Goal: Book appointment/travel/reservation

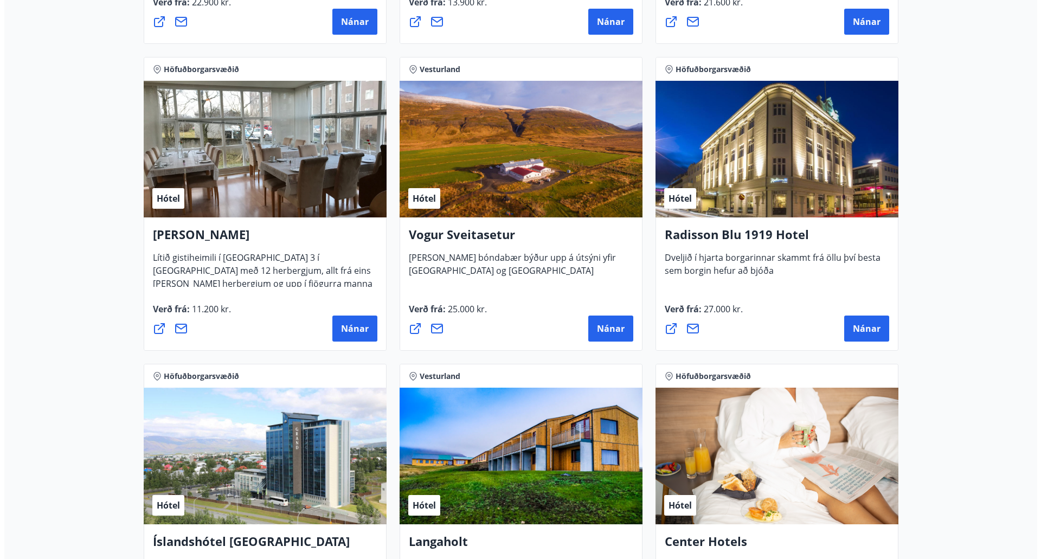
scroll to position [1974, 0]
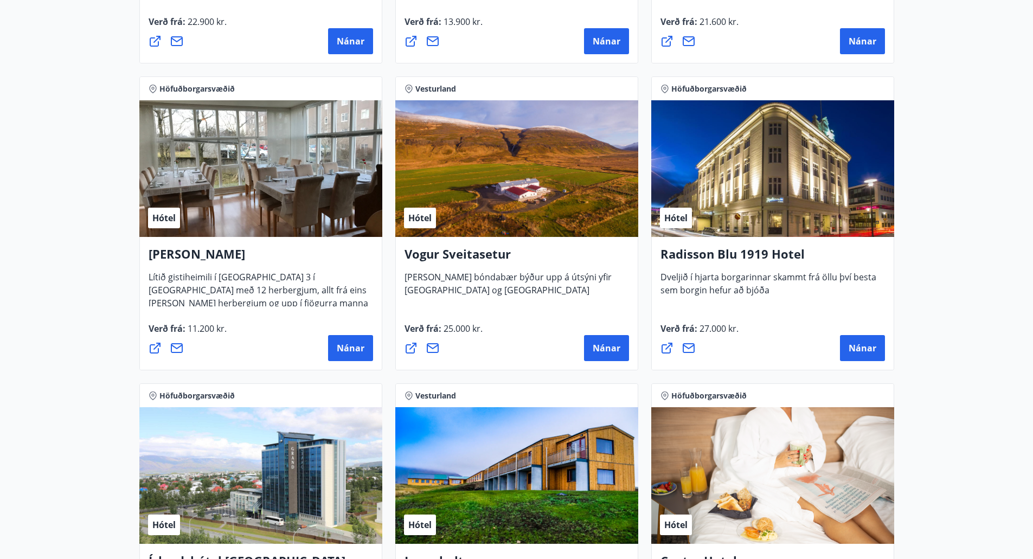
click at [318, 232] on div "Hótel" at bounding box center [260, 168] width 243 height 137
click at [350, 348] on span "Nánar" at bounding box center [351, 348] width 28 height 12
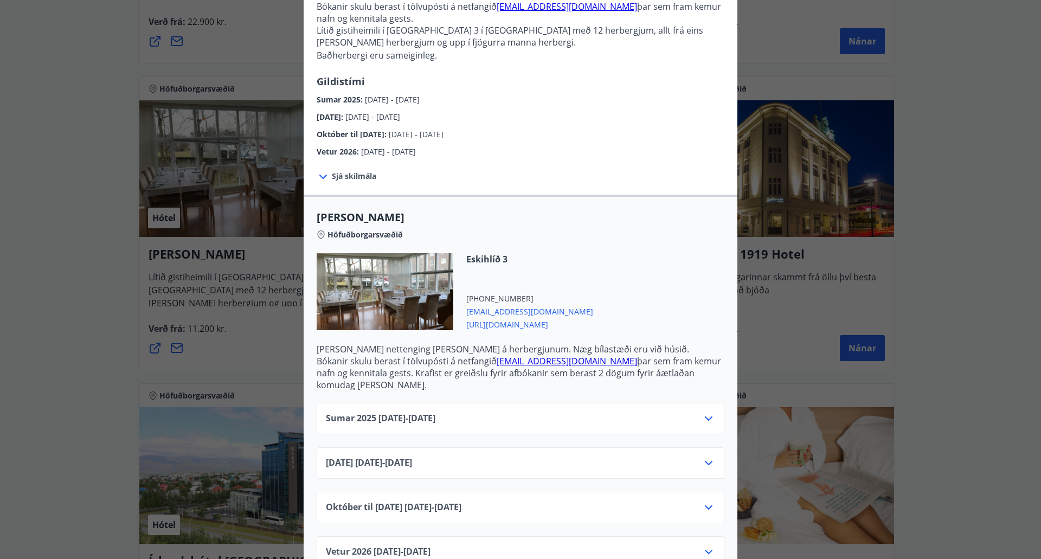
scroll to position [137, 0]
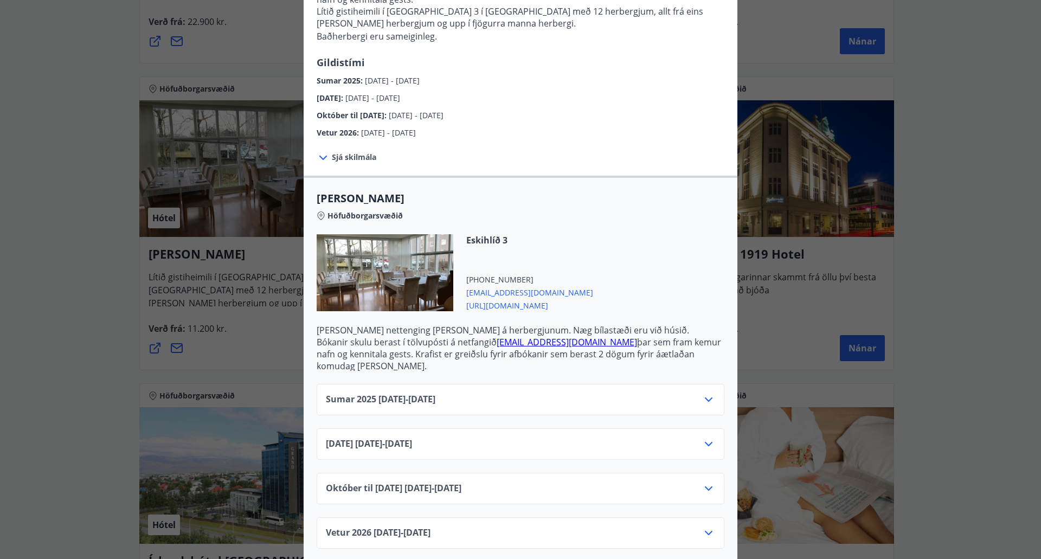
click at [545, 393] on div "Sumar [PHONE_NUMBER][DATE] - [DATE]" at bounding box center [520, 404] width 389 height 22
click at [707, 393] on icon at bounding box center [708, 399] width 13 height 13
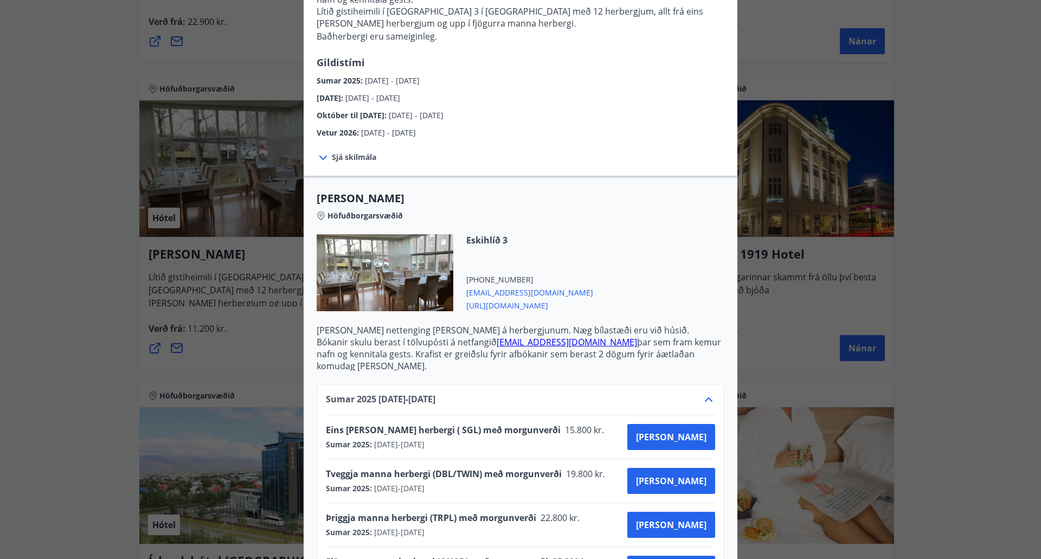
click at [707, 393] on icon at bounding box center [708, 399] width 13 height 13
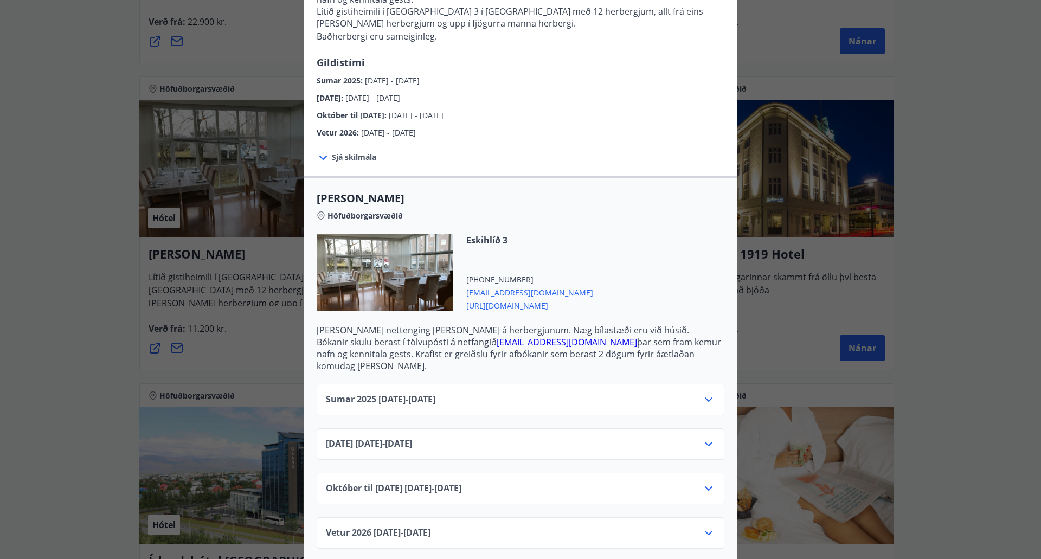
click at [705, 442] on icon at bounding box center [709, 444] width 8 height 4
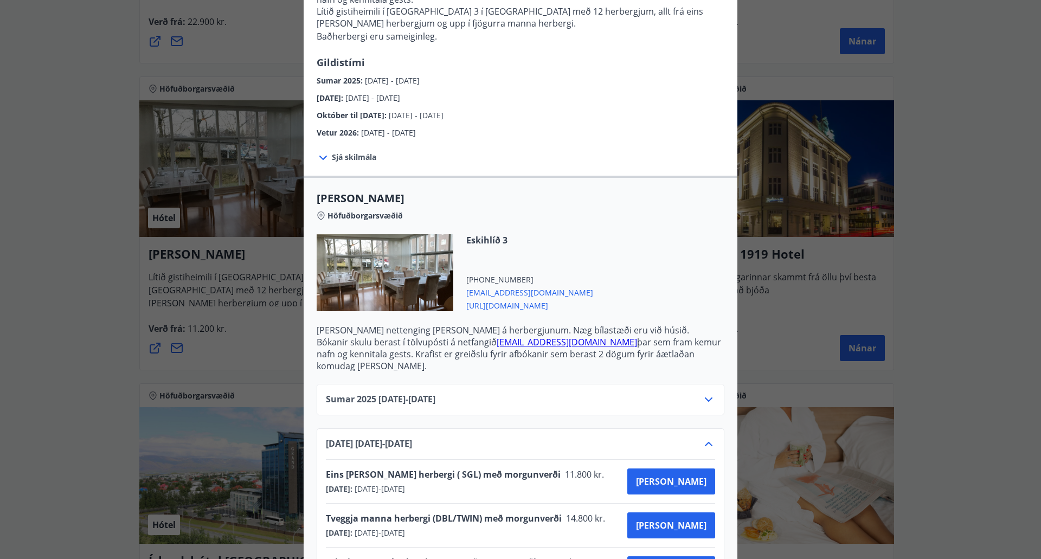
click at [704, 437] on icon at bounding box center [708, 443] width 13 height 13
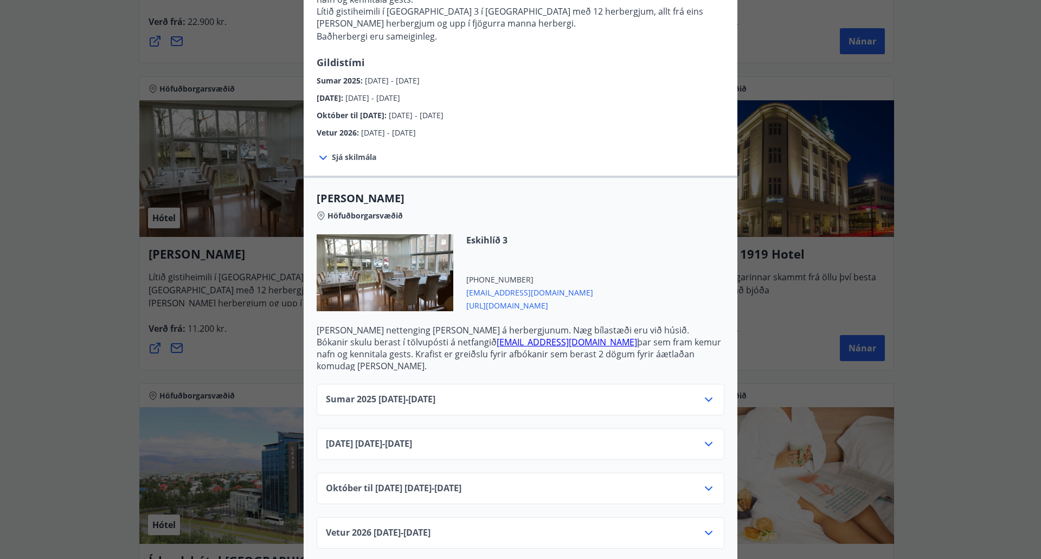
click at [705, 442] on icon at bounding box center [709, 444] width 8 height 4
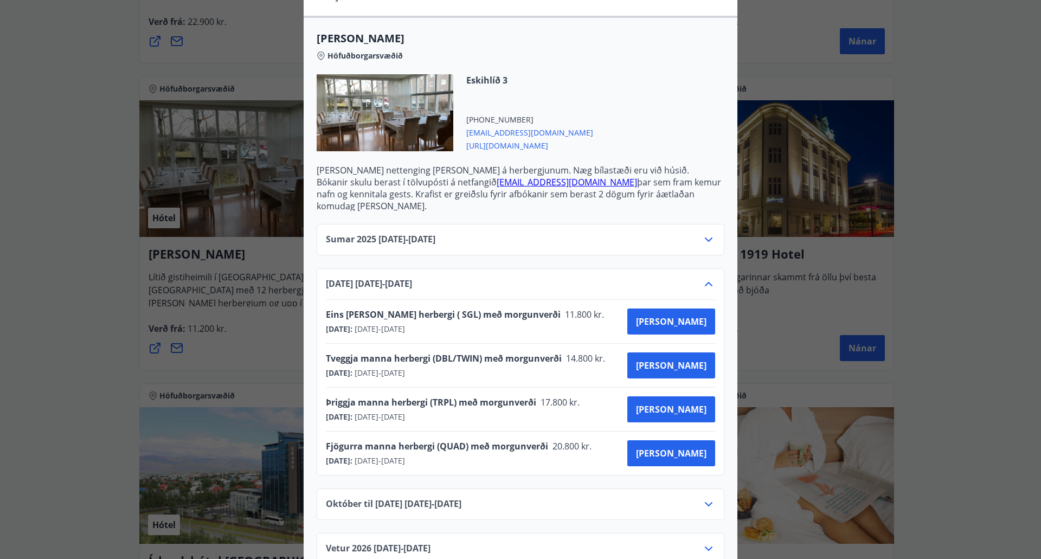
scroll to position [312, 0]
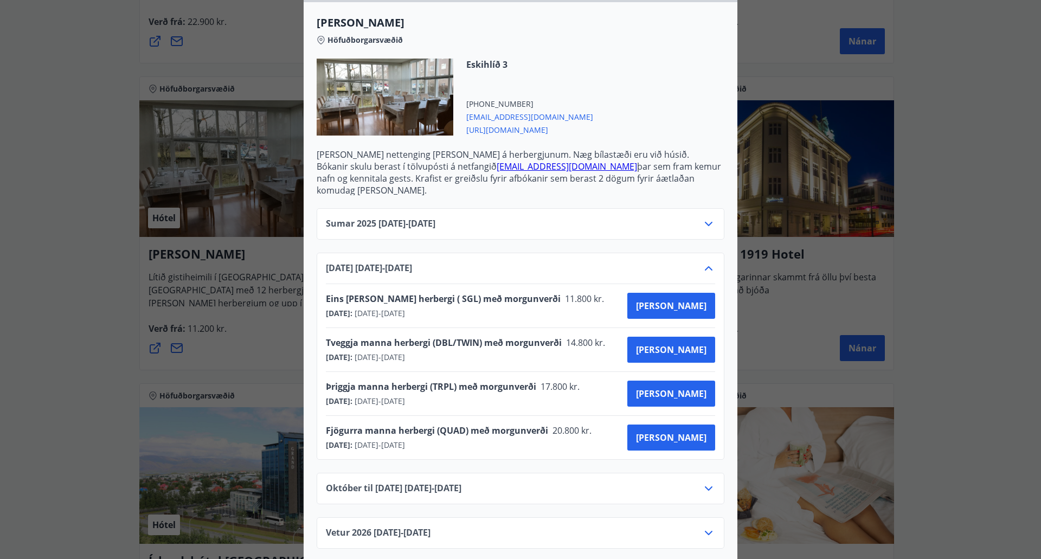
click at [705, 482] on icon at bounding box center [708, 488] width 13 height 13
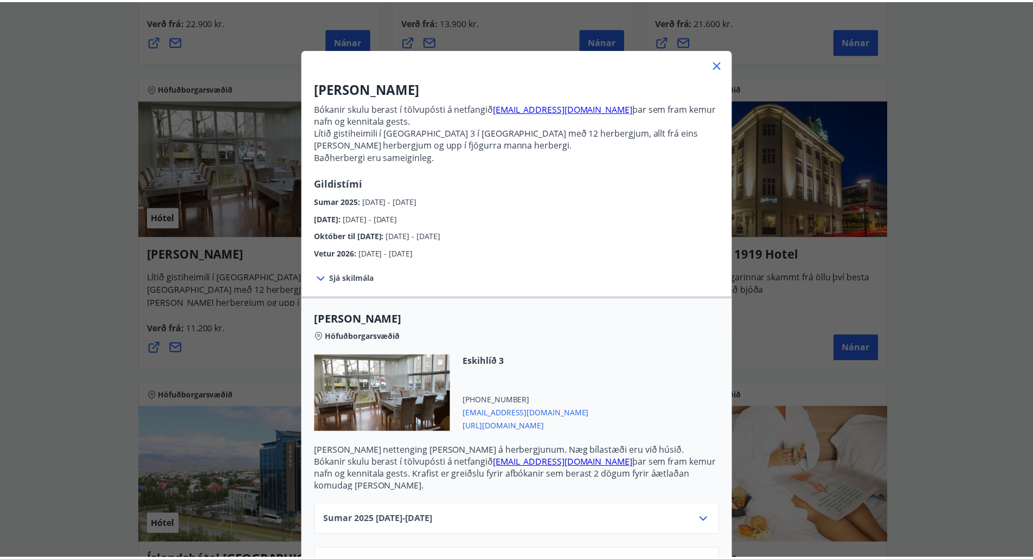
scroll to position [0, 0]
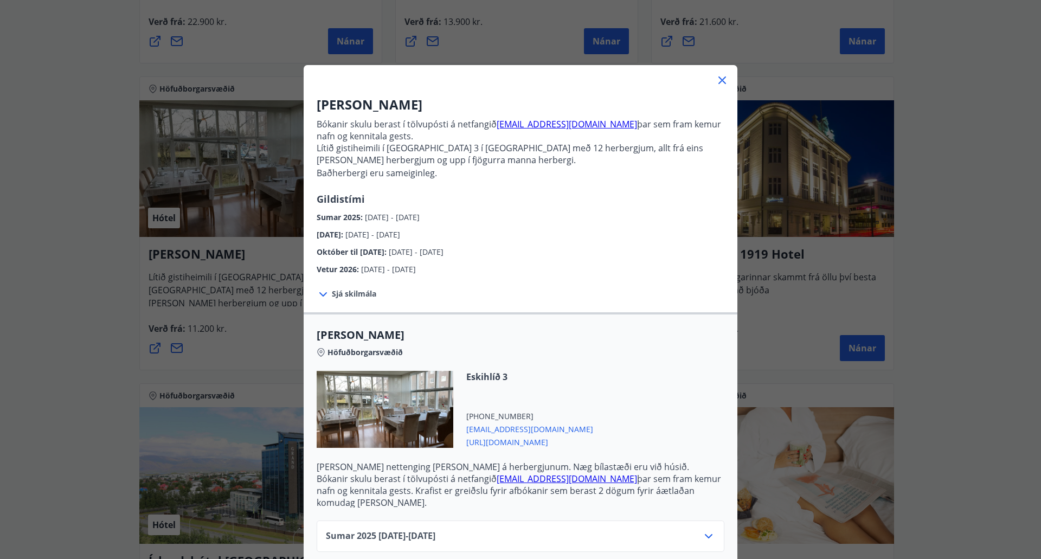
click at [717, 78] on icon at bounding box center [721, 80] width 13 height 13
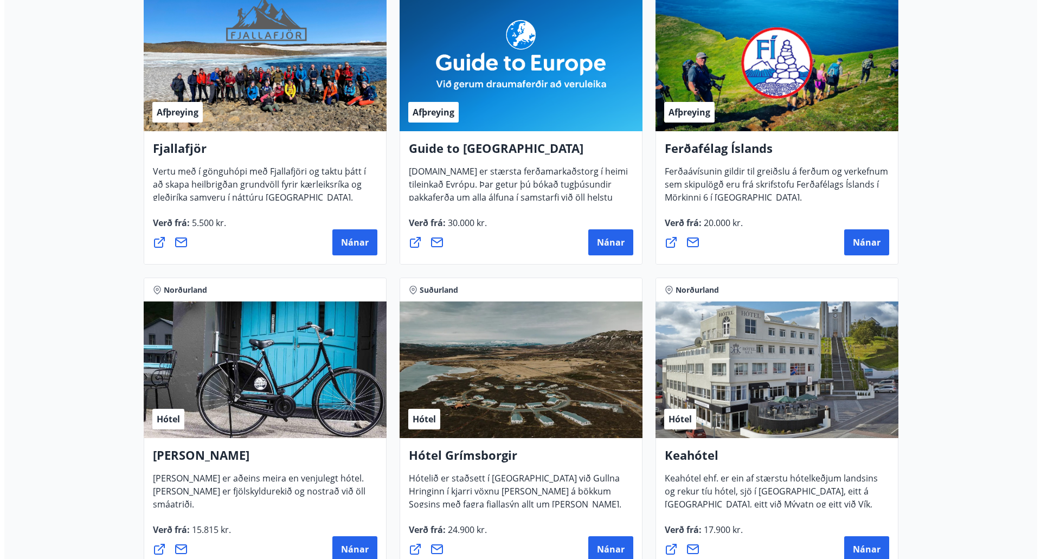
scroll to position [239, 0]
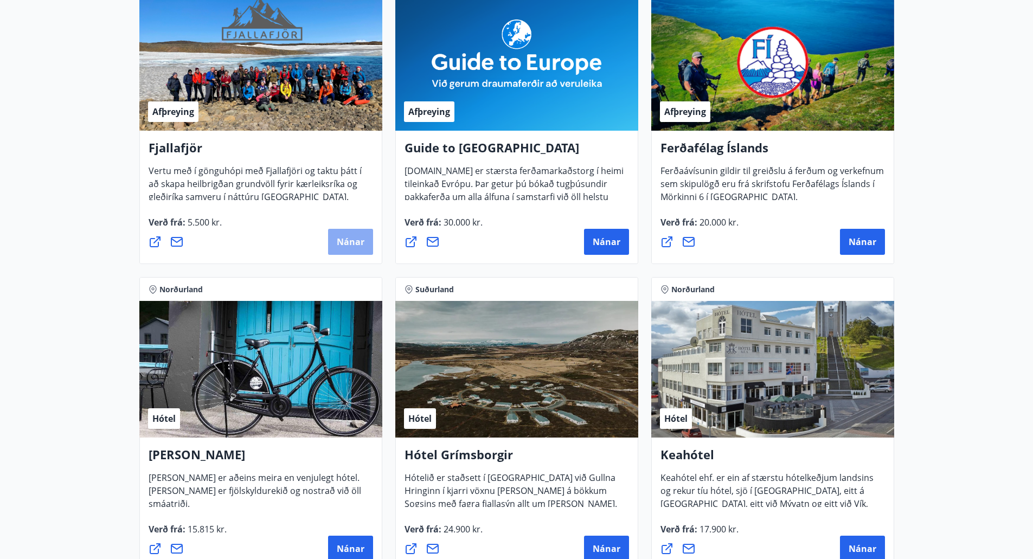
click at [349, 243] on span "Nánar" at bounding box center [351, 242] width 28 height 12
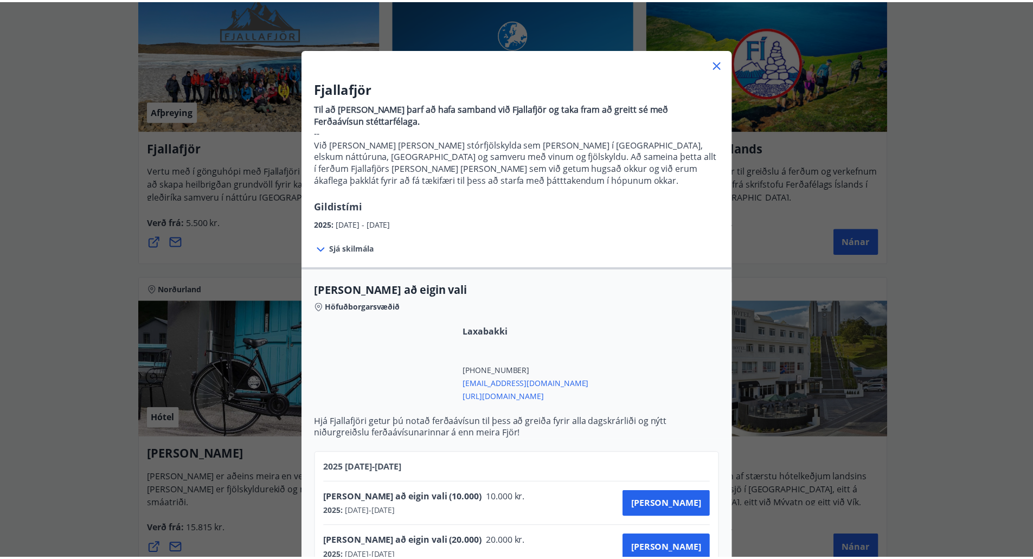
scroll to position [0, 0]
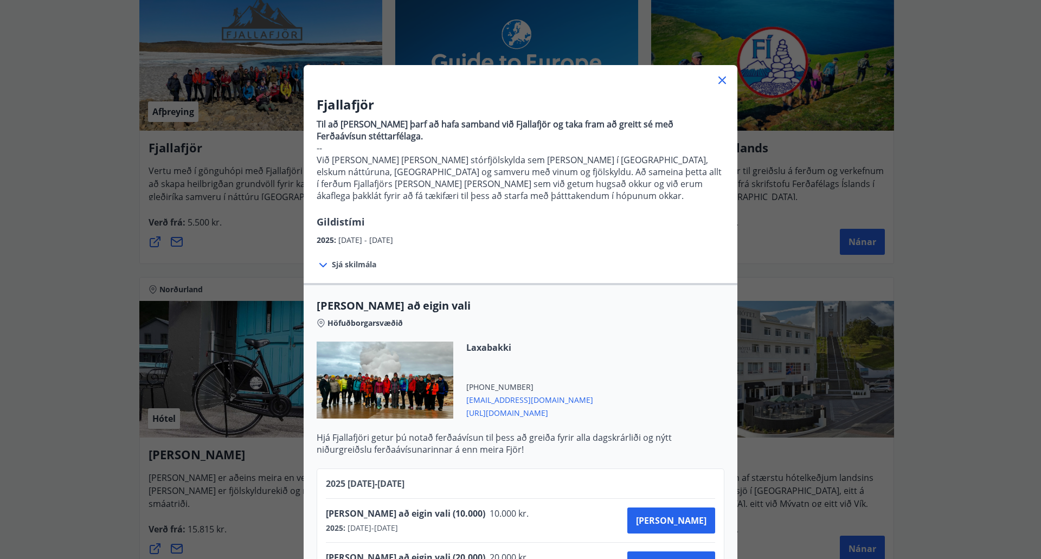
click at [720, 80] on icon at bounding box center [721, 80] width 13 height 13
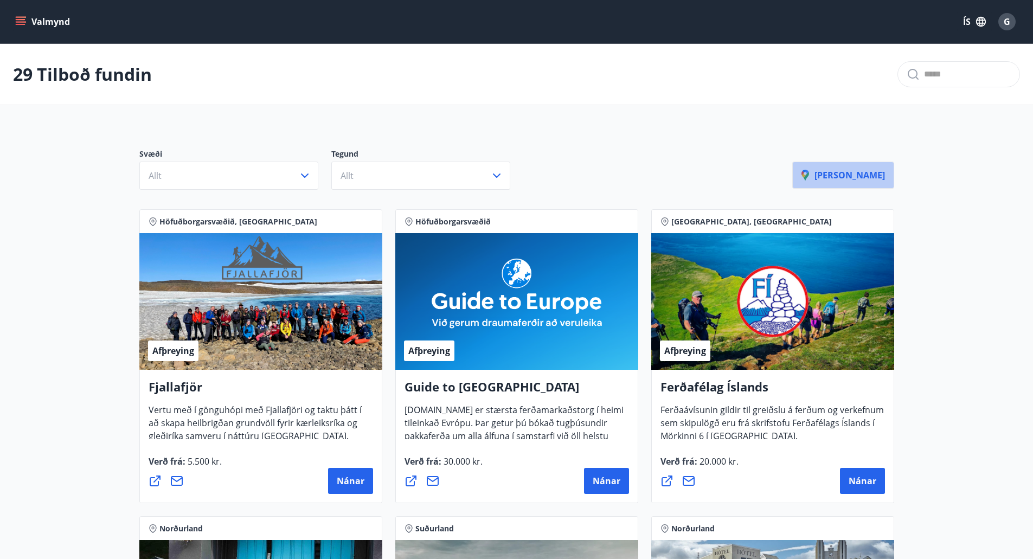
click at [879, 172] on p "[PERSON_NAME]" at bounding box center [842, 175] width 83 height 12
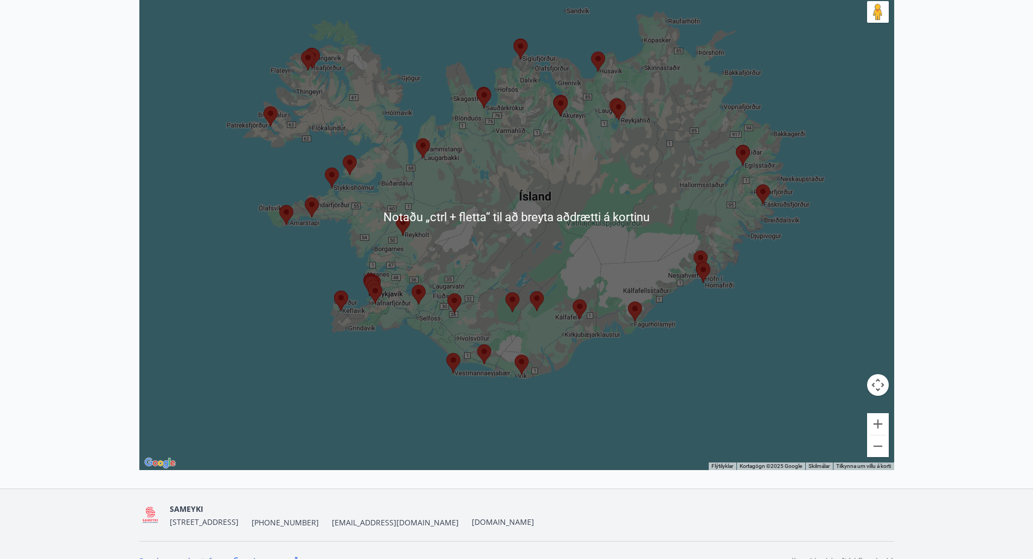
scroll to position [241, 0]
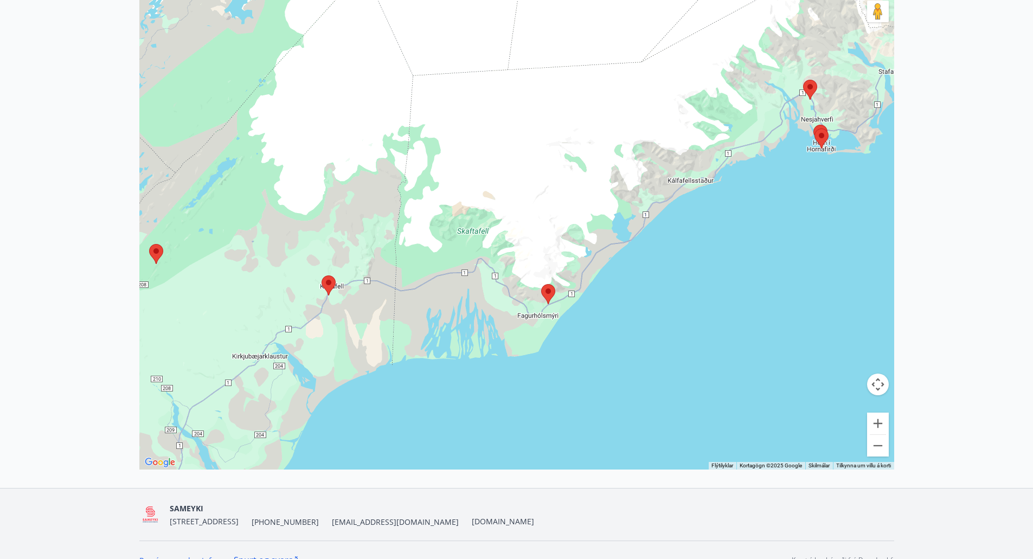
click at [541, 284] on area at bounding box center [541, 284] width 0 height 0
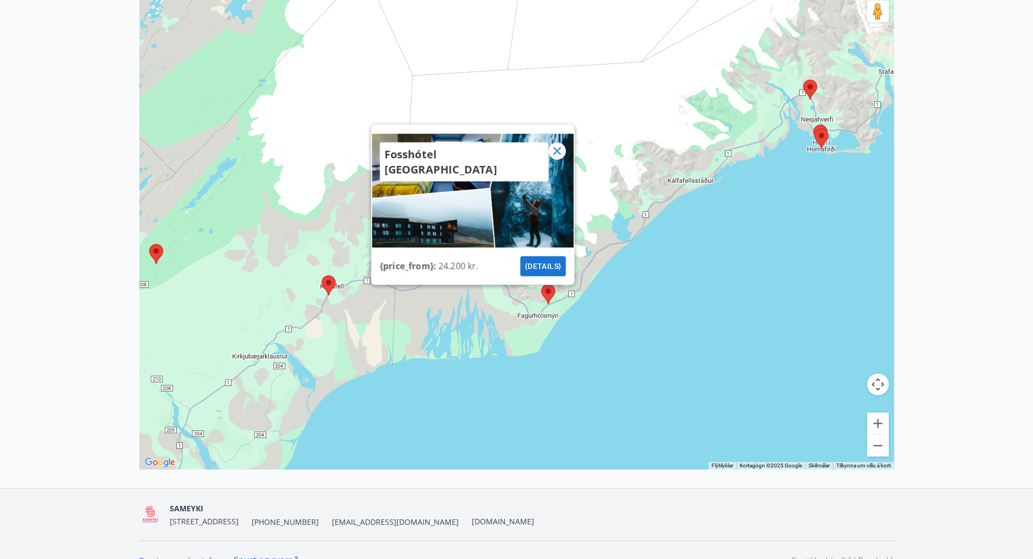
click at [556, 153] on icon at bounding box center [556, 150] width 13 height 13
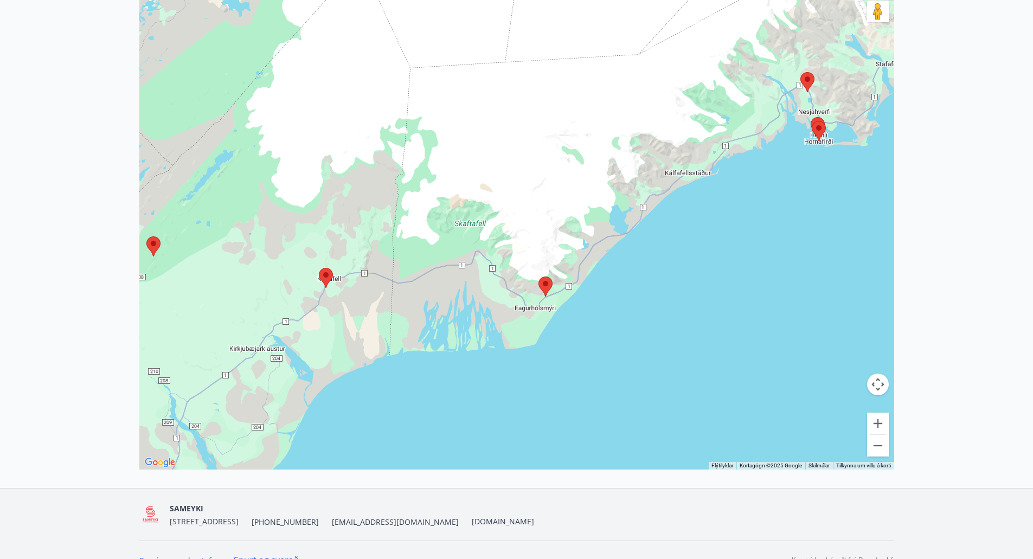
drag, startPoint x: 815, startPoint y: 94, endPoint x: 812, endPoint y: 85, distance: 9.6
click at [812, 85] on img at bounding box center [807, 82] width 14 height 20
click at [800, 72] on area at bounding box center [800, 72] width 0 height 0
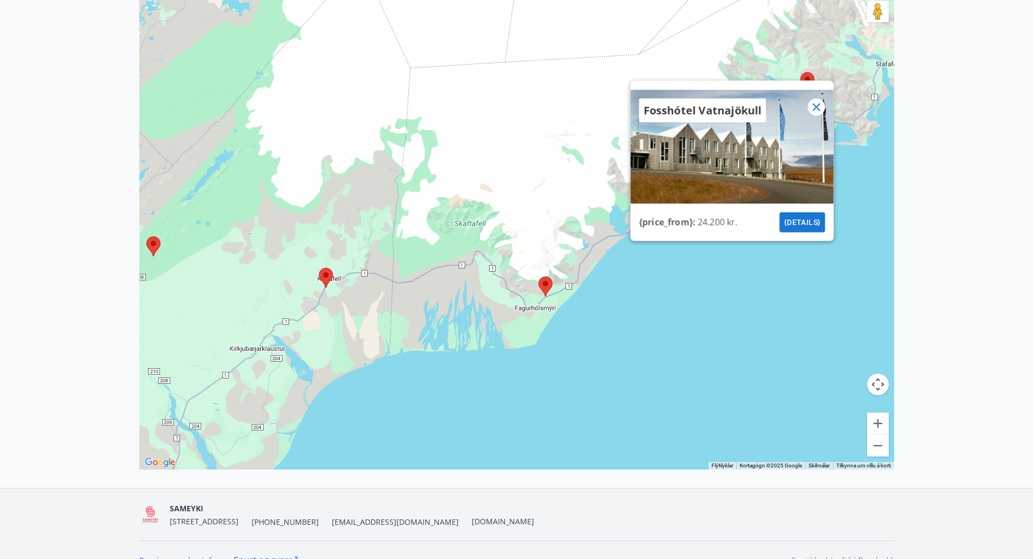
click at [813, 107] on icon at bounding box center [815, 106] width 13 height 13
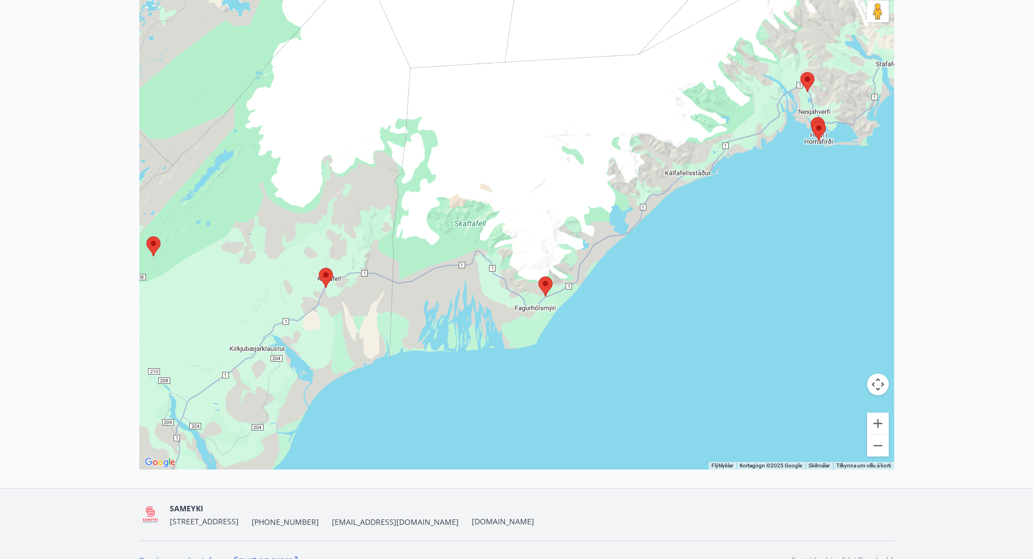
click at [811, 121] on area at bounding box center [811, 121] width 0 height 0
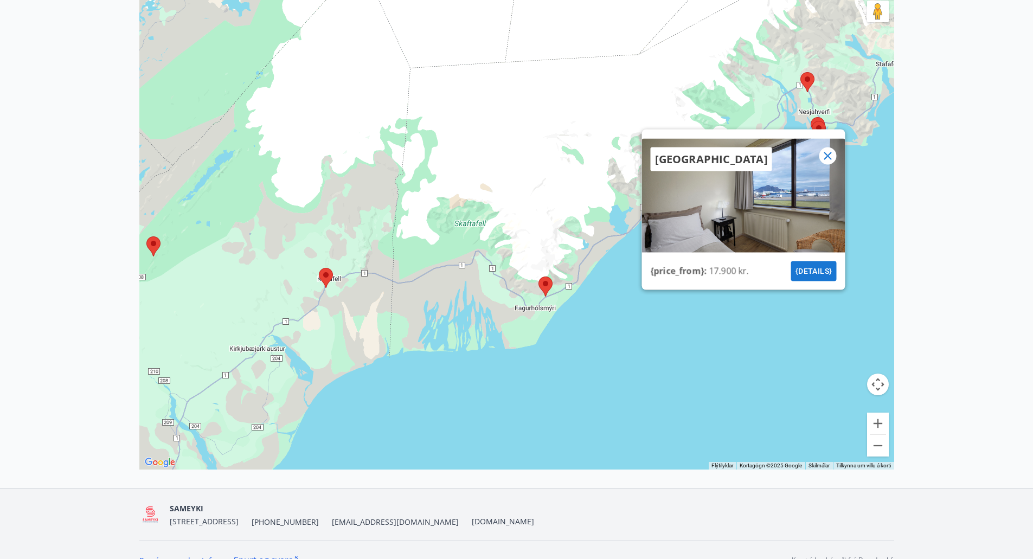
click at [829, 154] on icon at bounding box center [827, 156] width 8 height 8
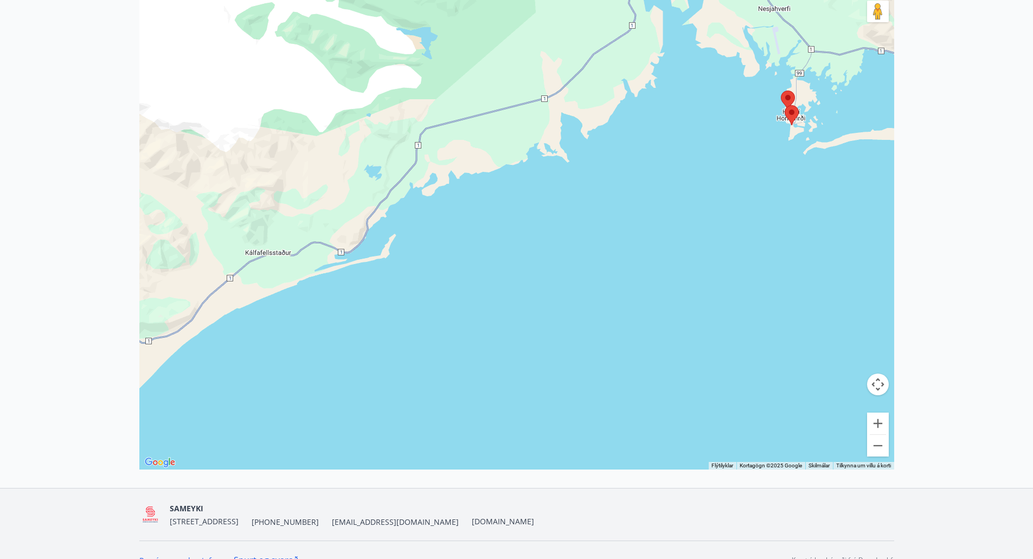
click at [781, 91] on area at bounding box center [781, 91] width 0 height 0
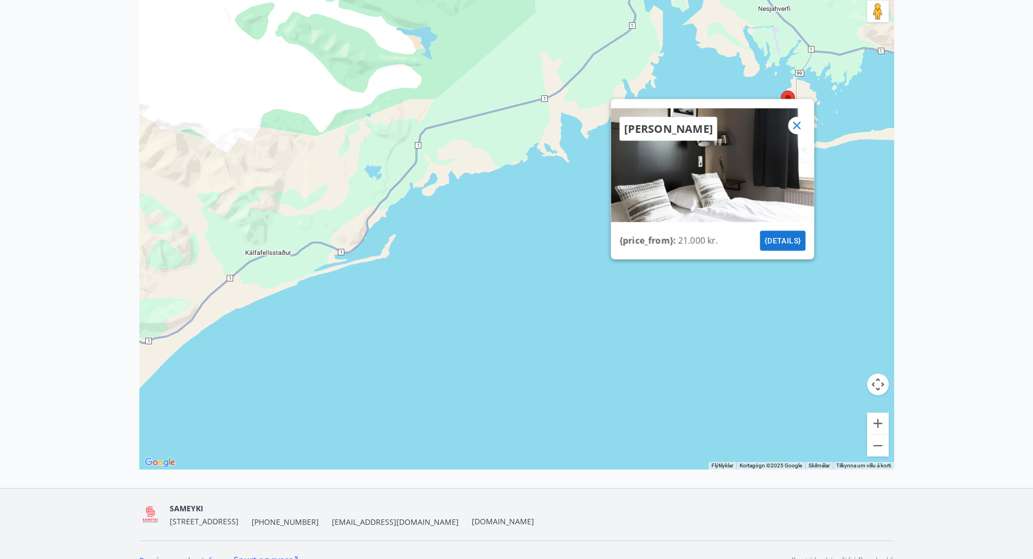
click at [798, 124] on icon at bounding box center [796, 125] width 8 height 8
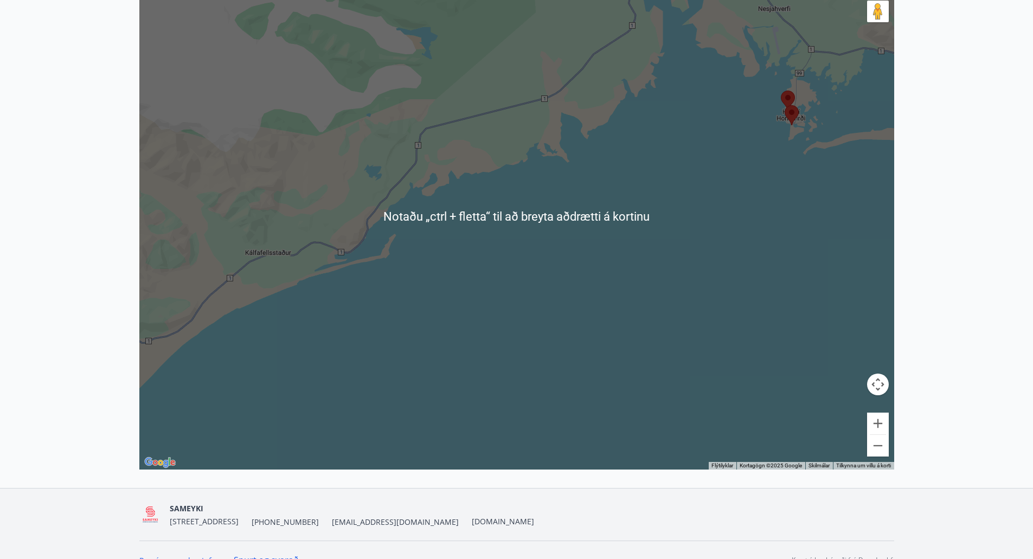
scroll to position [261, 0]
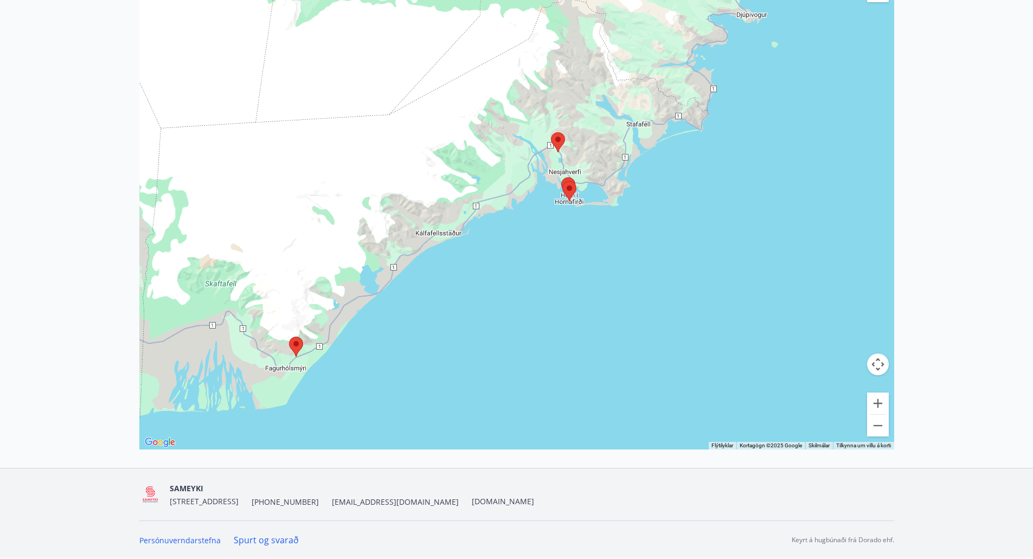
click at [495, 233] on div "Notaðu örvalyklana til að fletta." at bounding box center [516, 196] width 755 height 507
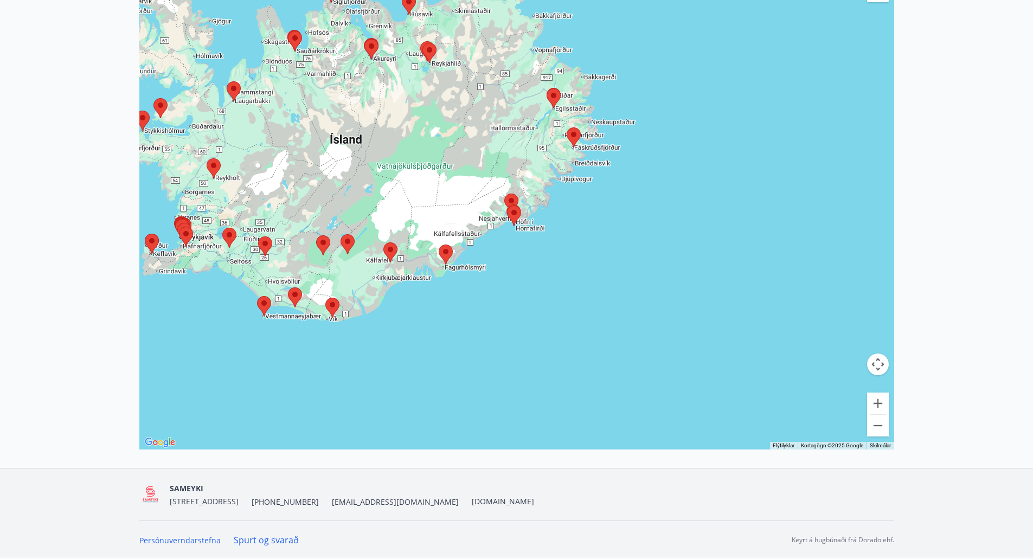
click at [383, 242] on area at bounding box center [383, 242] width 0 height 0
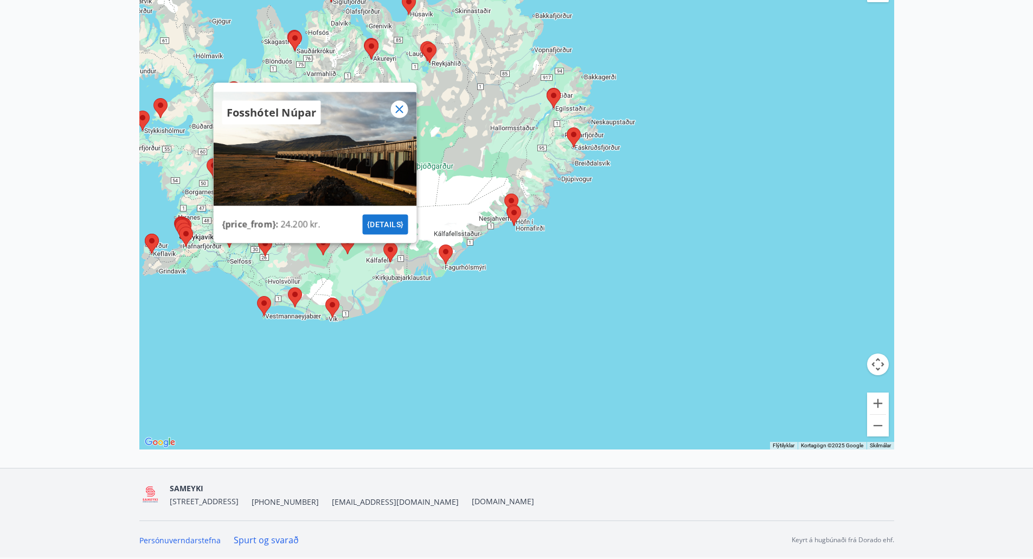
click at [325, 298] on area at bounding box center [325, 298] width 0 height 0
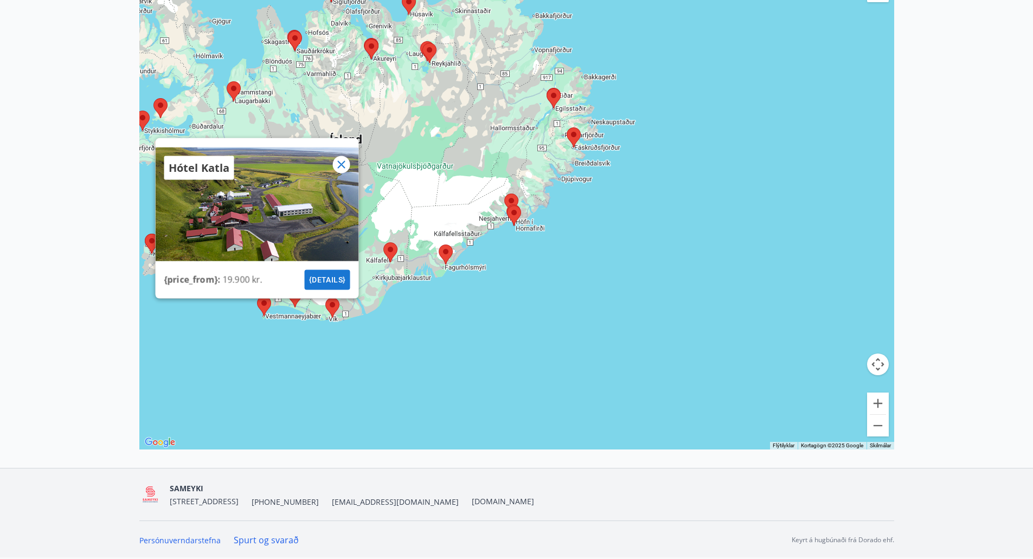
click at [529, 323] on div "Hótel Katla {price_from} : 19.900 kr. {details}" at bounding box center [516, 196] width 755 height 507
click at [572, 254] on div "Hótel Katla {price_from} : 19.900 kr. {details}" at bounding box center [516, 196] width 755 height 507
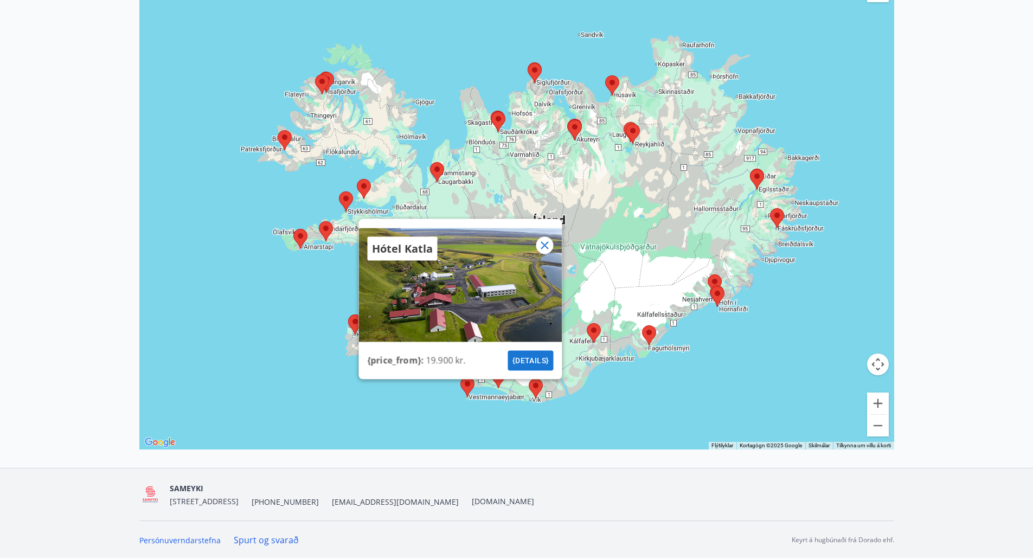
drag, startPoint x: 464, startPoint y: 151, endPoint x: 670, endPoint y: 232, distance: 221.2
click at [670, 232] on div "Hótel Katla {price_from} : 19.900 kr. {details}" at bounding box center [516, 196] width 755 height 507
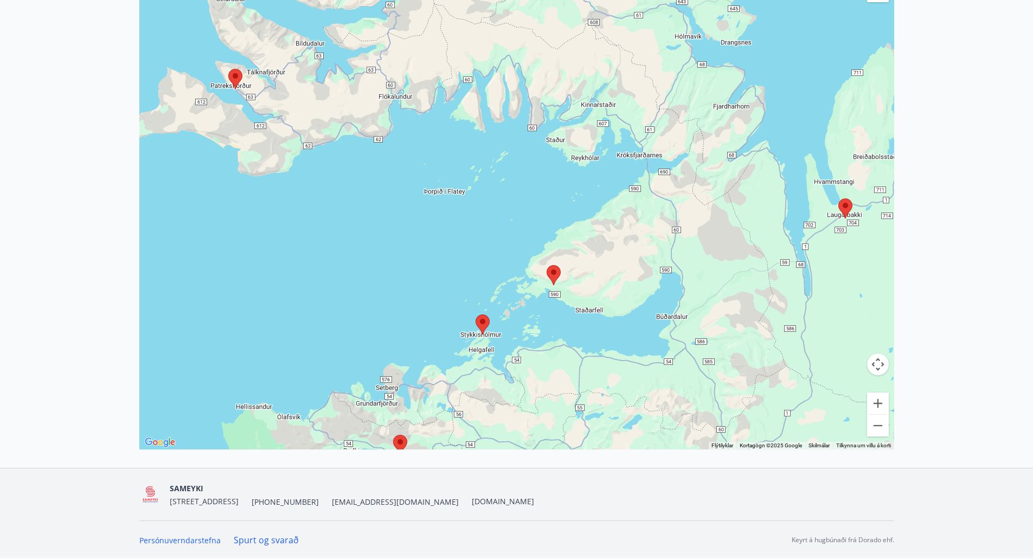
click at [228, 69] on area at bounding box center [228, 69] width 0 height 0
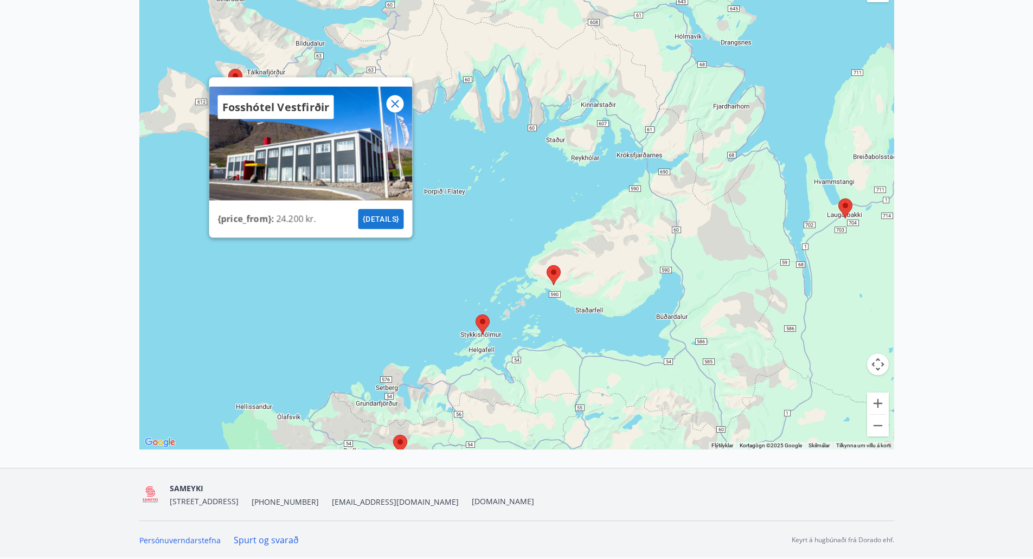
click at [394, 101] on icon at bounding box center [394, 103] width 13 height 13
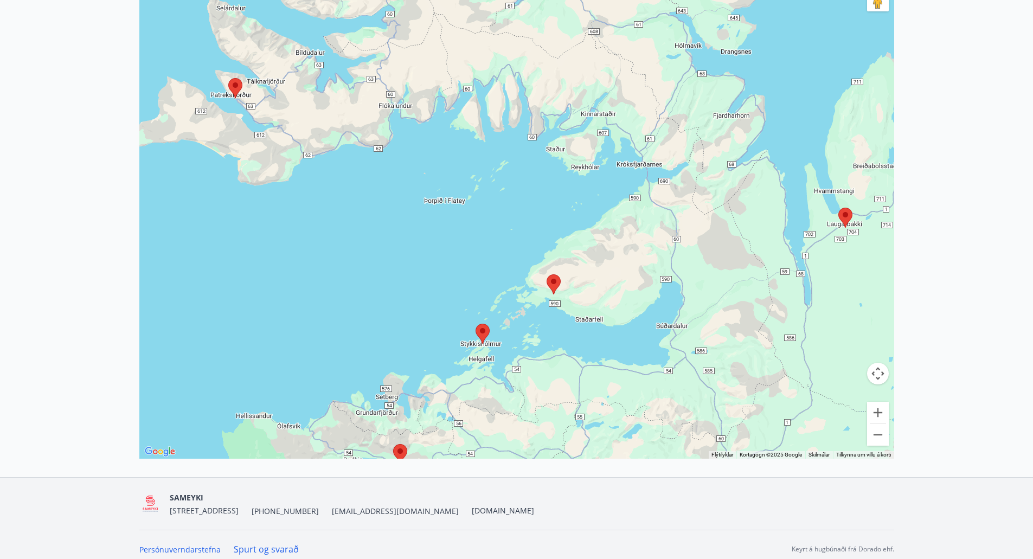
scroll to position [253, 0]
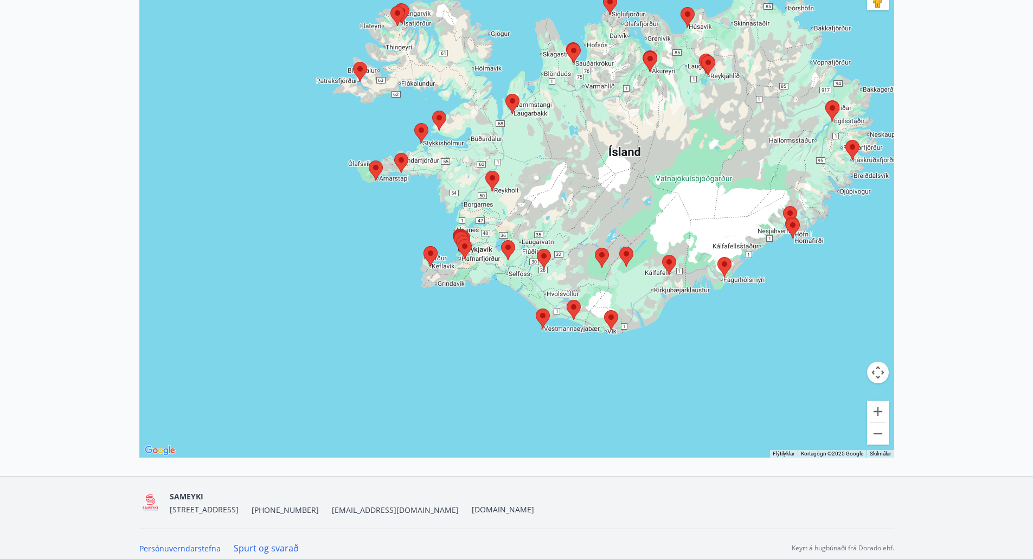
click at [390, 6] on area at bounding box center [390, 6] width 0 height 0
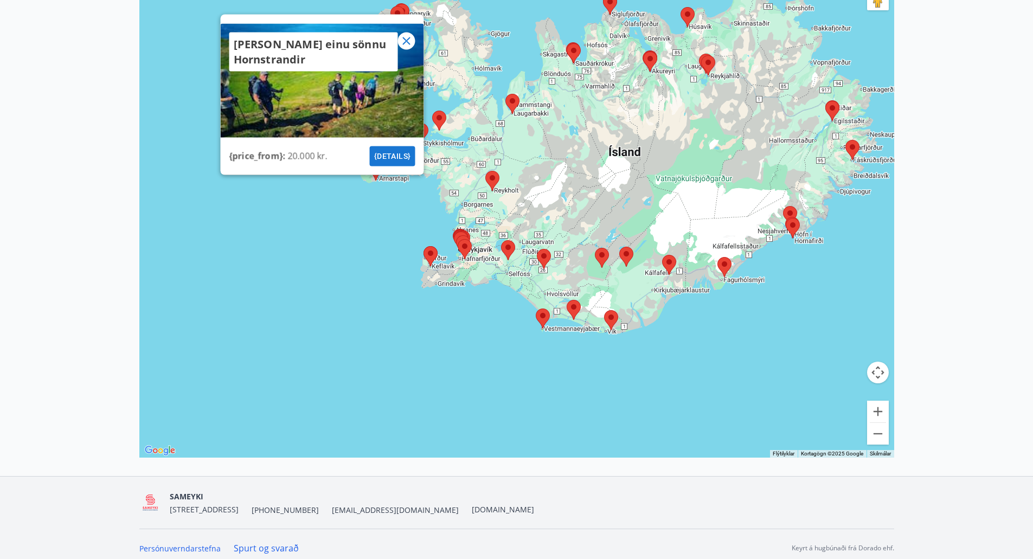
click at [408, 41] on icon at bounding box center [405, 40] width 13 height 13
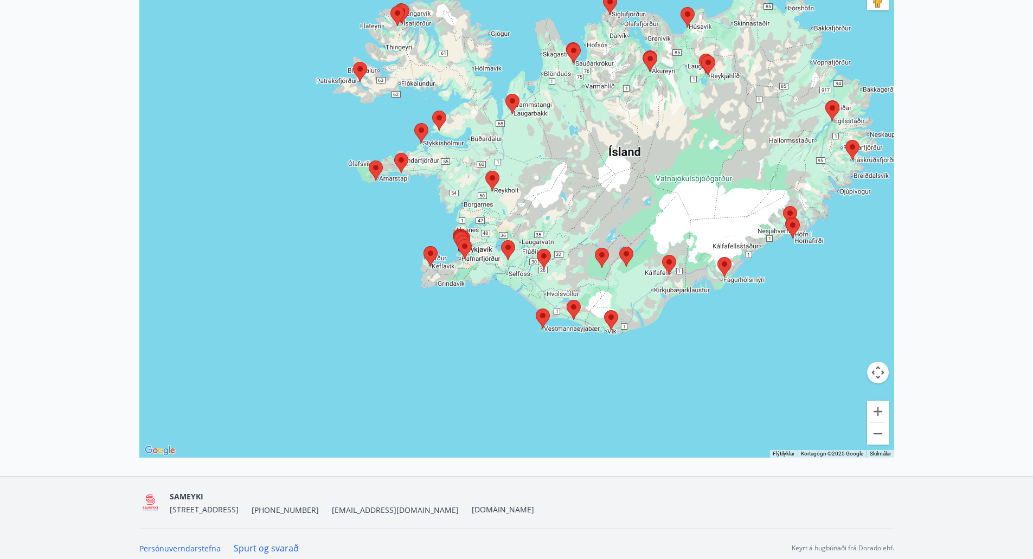
click at [395, 4] on area at bounding box center [395, 4] width 0 height 0
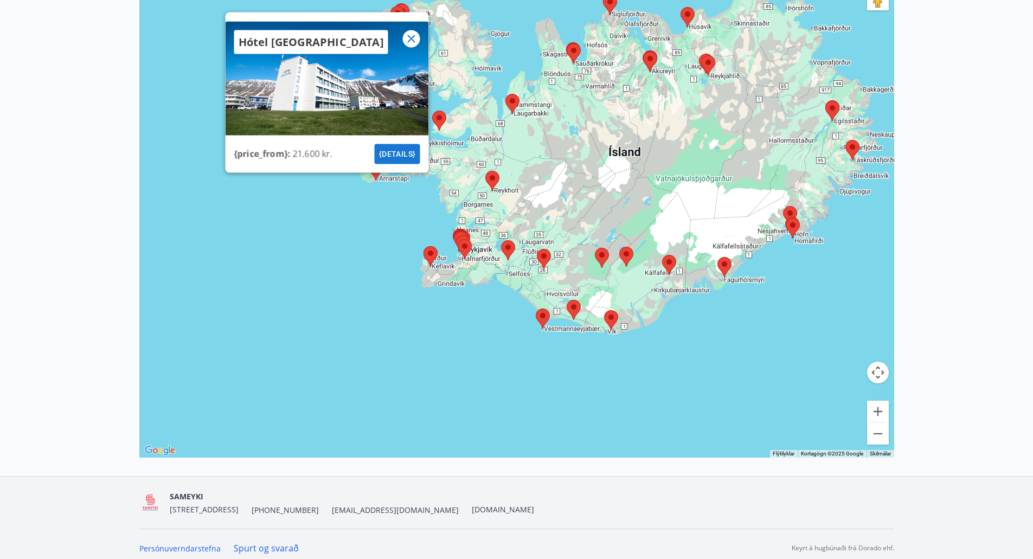
click at [412, 38] on icon at bounding box center [411, 39] width 8 height 8
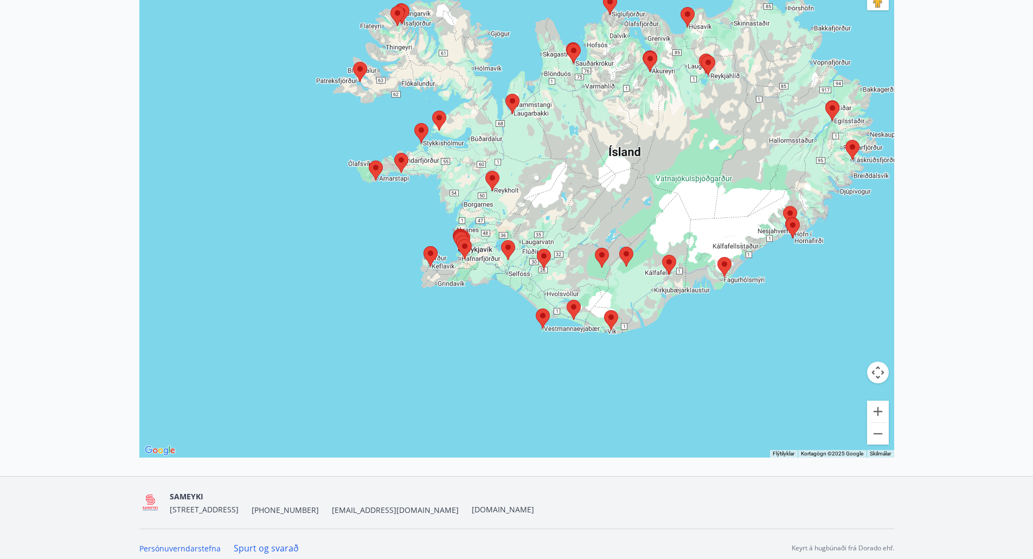
click at [825, 101] on area at bounding box center [825, 101] width 0 height 0
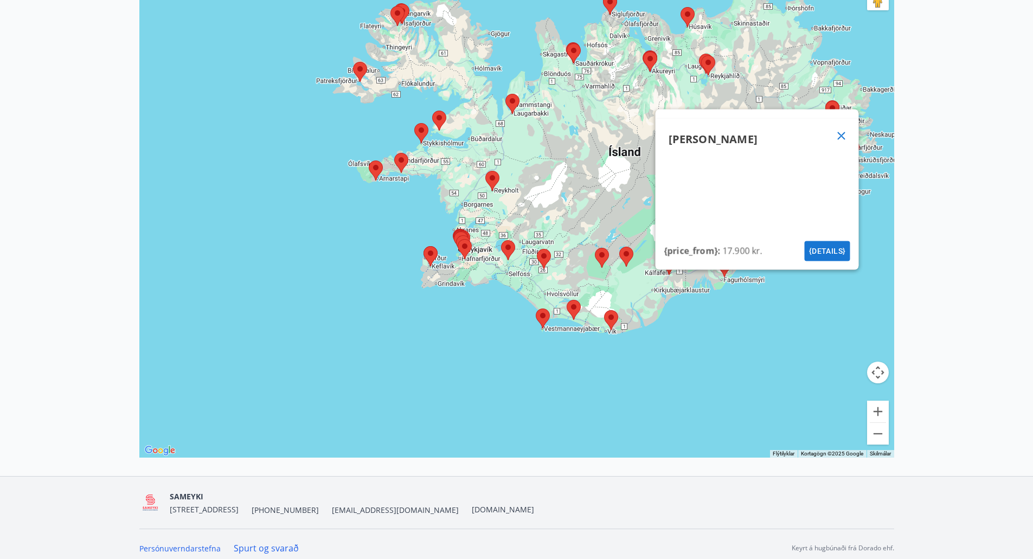
click at [837, 136] on icon at bounding box center [840, 135] width 13 height 13
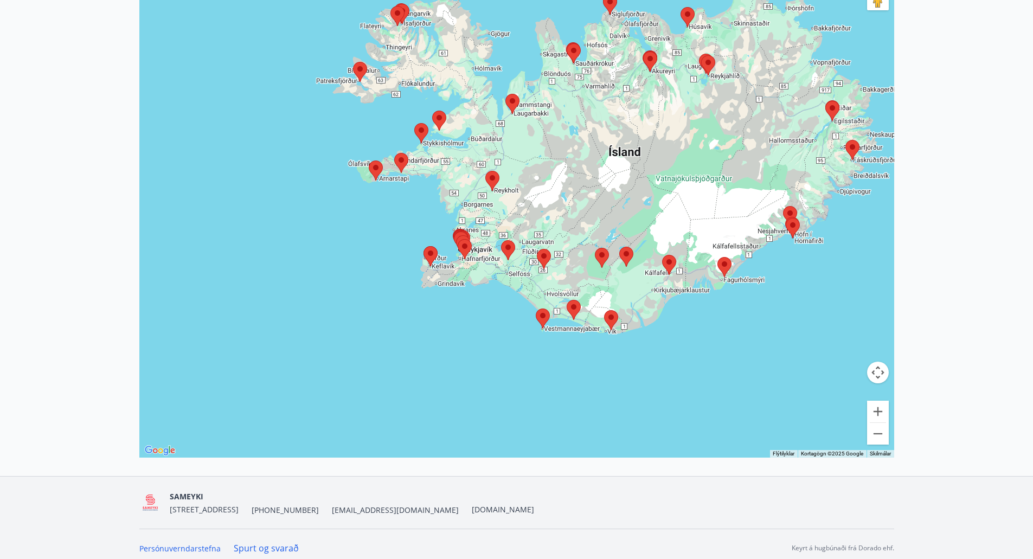
click at [680, 7] on area at bounding box center [680, 7] width 0 height 0
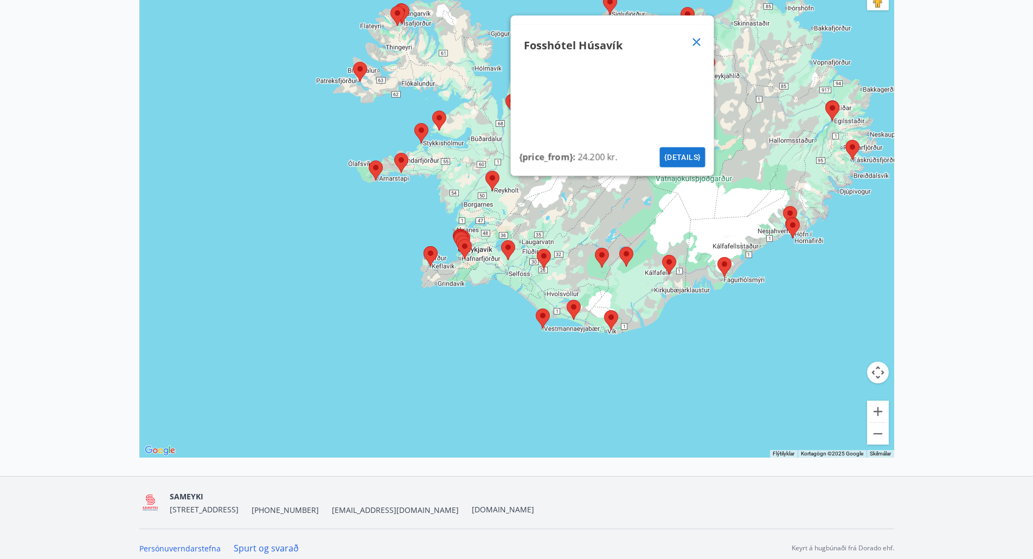
click at [700, 38] on icon at bounding box center [695, 41] width 13 height 13
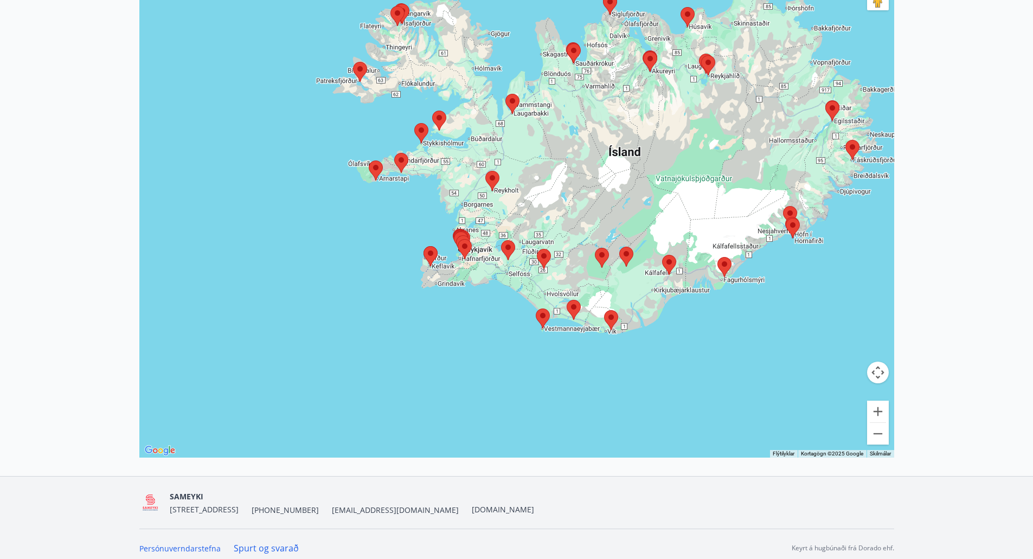
scroll to position [0, 0]
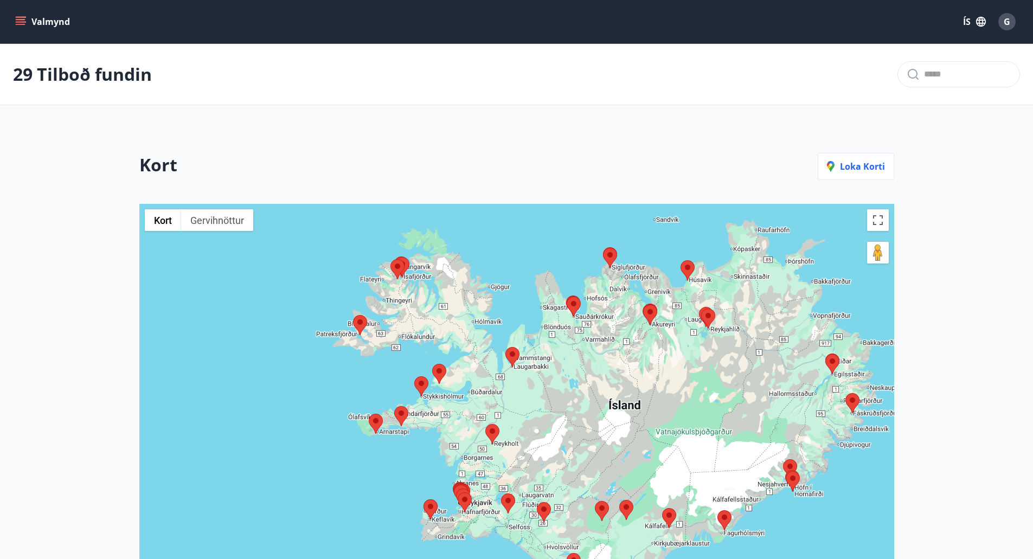
click at [42, 21] on button "Valmynd" at bounding box center [43, 22] width 61 height 20
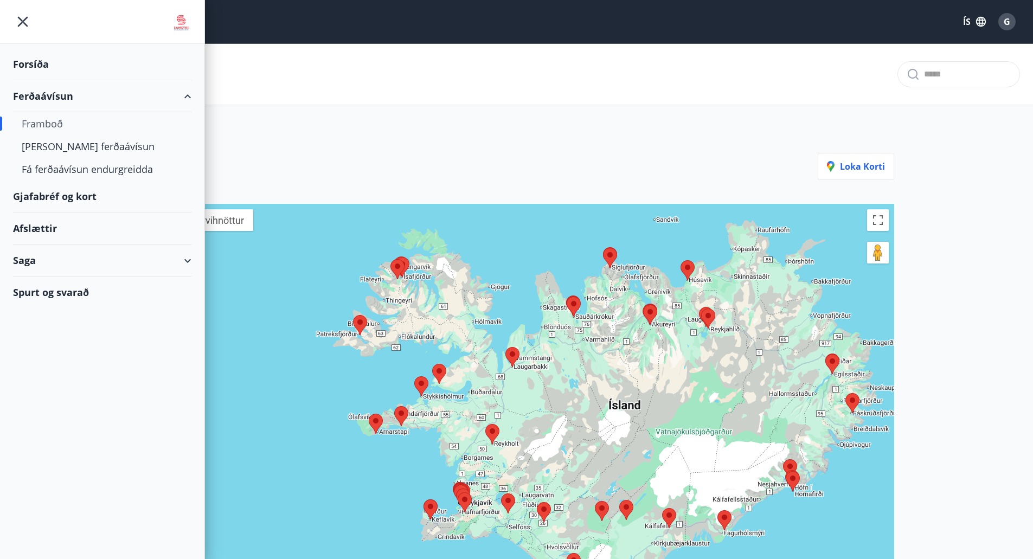
click at [50, 118] on div "Framboð" at bounding box center [102, 123] width 161 height 23
click at [34, 64] on div "Forsíða" at bounding box center [102, 64] width 178 height 32
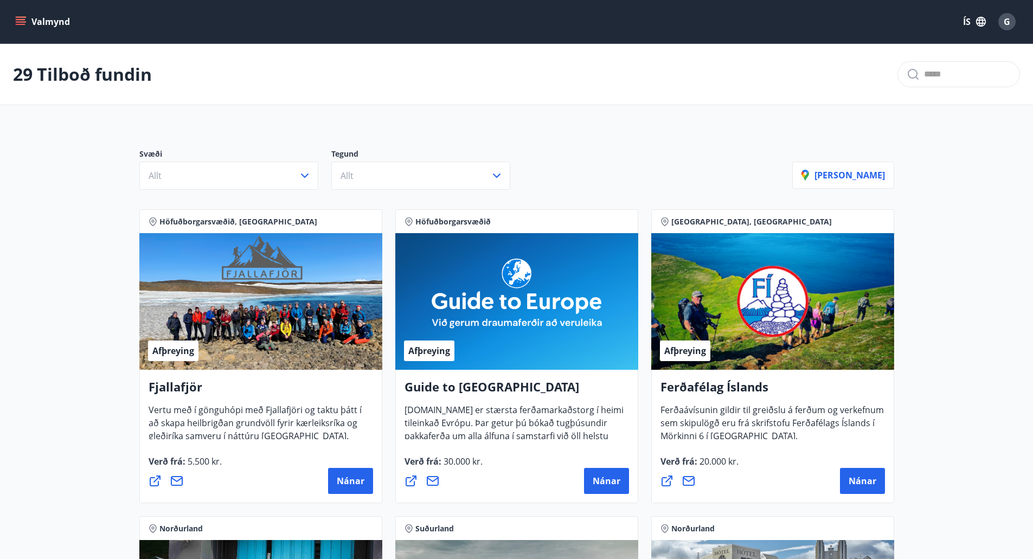
click at [59, 17] on button "Valmynd" at bounding box center [43, 22] width 61 height 20
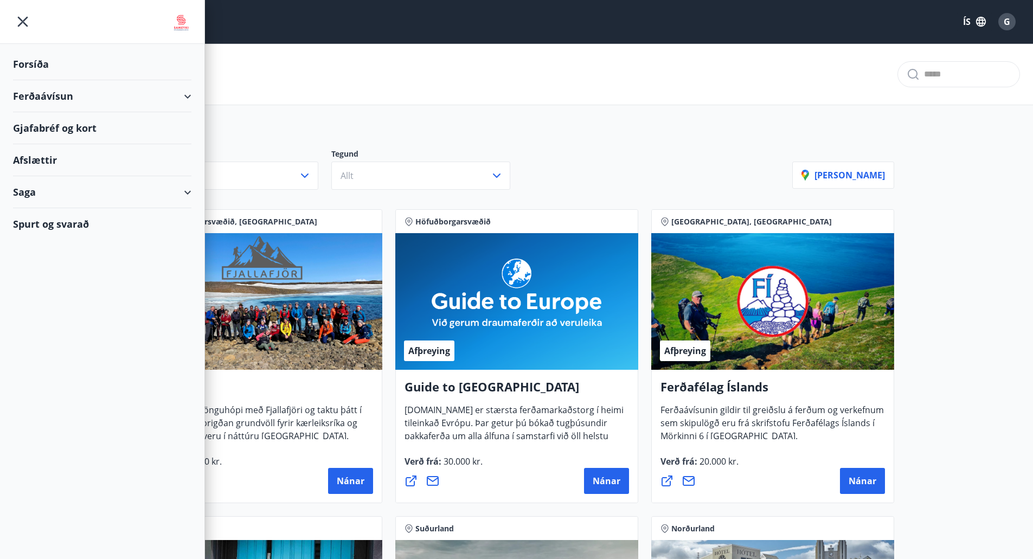
click at [178, 19] on img at bounding box center [181, 23] width 21 height 22
